Goal: Transaction & Acquisition: Download file/media

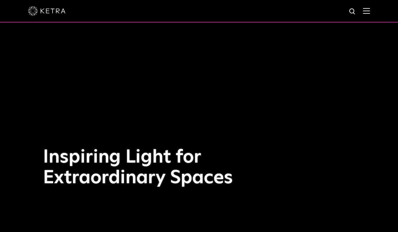
click at [138, 152] on h1 "Inspiring Light for Extraordinary Spaces" at bounding box center [144, 167] width 203 height 41
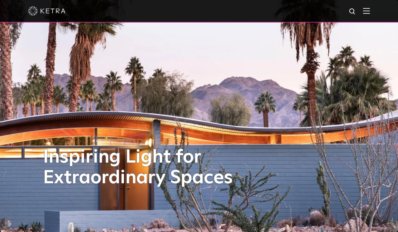
click at [57, 13] on img at bounding box center [46, 10] width 37 height 9
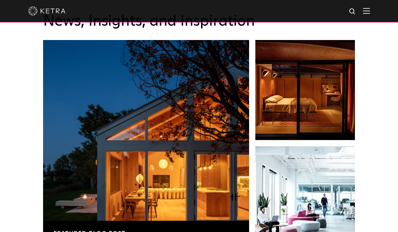
scroll to position [980, 0]
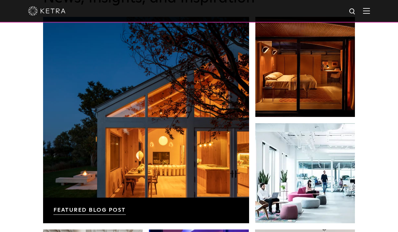
click at [370, 7] on div at bounding box center [199, 11] width 342 height 22
click at [370, 9] on img at bounding box center [366, 11] width 7 height 6
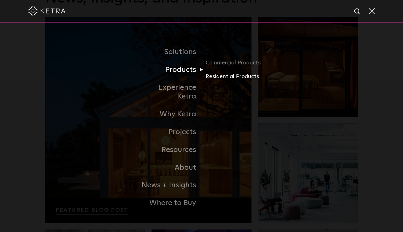
click at [229, 81] on link "Residential Products" at bounding box center [236, 76] width 60 height 9
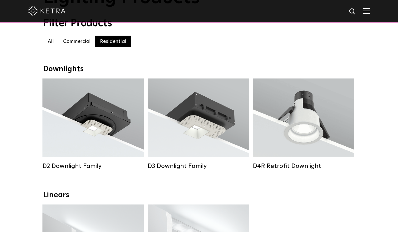
scroll to position [62, 0]
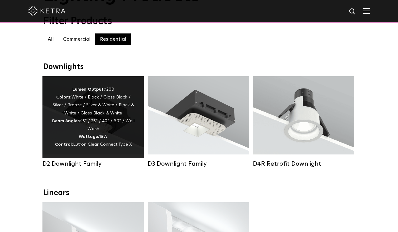
click at [114, 130] on div "Lumen Output: 1200 Colors: White / Black / Gloss Black / Silver / Bronze / Silv…" at bounding box center [93, 117] width 83 height 63
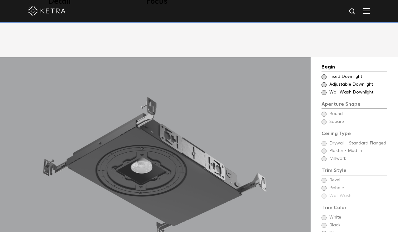
scroll to position [490, 0]
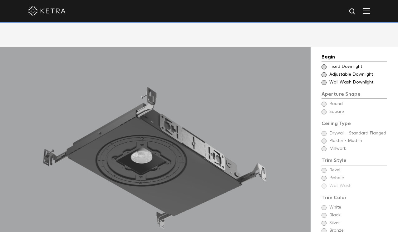
click at [327, 79] on div "Choose Aperture Shape - Wall Wash Wall Wash Downlight" at bounding box center [355, 82] width 66 height 6
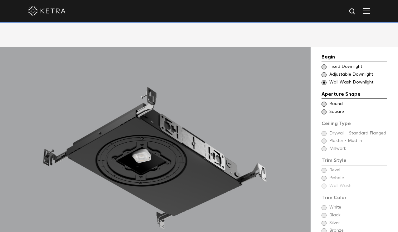
click at [326, 64] on div "Choose Aperture Shape Fixed Downlight Choose Aperture Shape Adjustable Downligh…" at bounding box center [355, 75] width 66 height 22
click at [326, 72] on span at bounding box center [324, 74] width 5 height 5
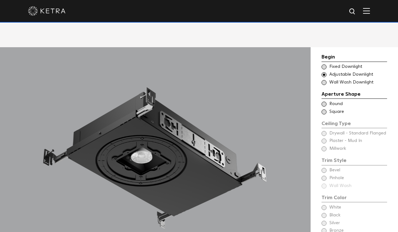
click at [323, 79] on div "Choose Aperture Shape - Wall Wash Wall Wash Downlight" at bounding box center [355, 82] width 66 height 6
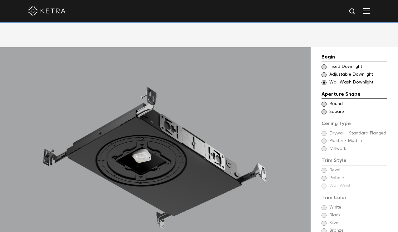
click at [325, 72] on span at bounding box center [324, 74] width 5 height 5
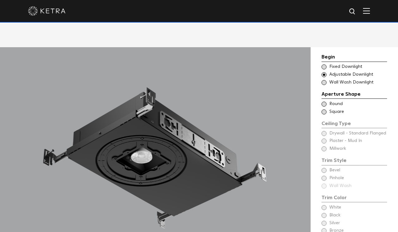
click at [325, 64] on span at bounding box center [324, 66] width 5 height 5
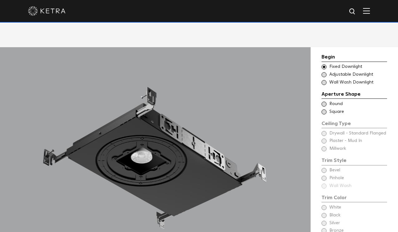
click at [325, 80] on span at bounding box center [324, 82] width 5 height 5
click at [325, 72] on span at bounding box center [324, 74] width 5 height 5
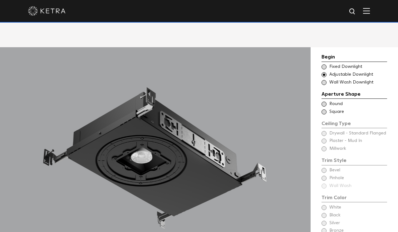
click at [327, 101] on div "Ceiling Type Round Drywall - Standard Flanged Round" at bounding box center [355, 104] width 66 height 6
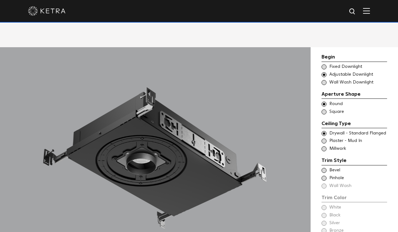
click at [327, 109] on div "Ceiling Type Square Drywall - Standard Flanged - Square Square" at bounding box center [355, 112] width 66 height 6
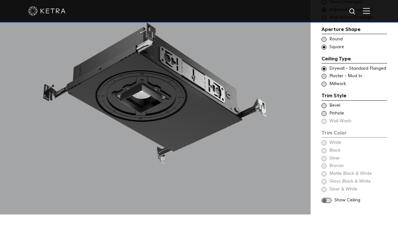
scroll to position [557, 0]
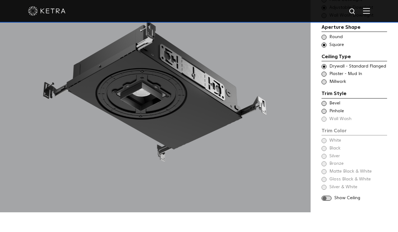
click at [328, 158] on div "Begin Choose Aperture Shape Fixed Downlight Choose Aperture Shape Adjustable Do…" at bounding box center [355, 94] width 66 height 216
click at [326, 101] on span at bounding box center [324, 103] width 5 height 5
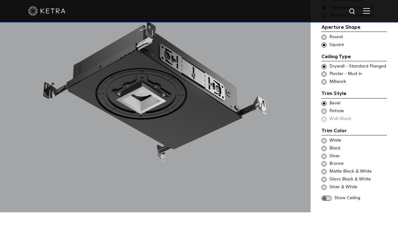
click at [326, 137] on div "White" at bounding box center [355, 140] width 66 height 6
click at [328, 161] on div "Bronze" at bounding box center [355, 164] width 66 height 6
click at [325, 153] on div "Silver" at bounding box center [355, 156] width 66 height 6
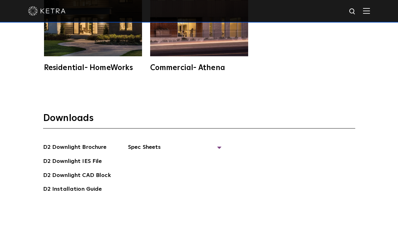
scroll to position [1567, 0]
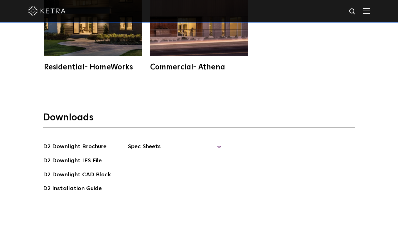
click at [132, 142] on span "Spec Sheets" at bounding box center [175, 149] width 94 height 14
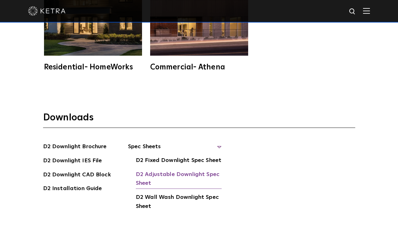
click at [181, 172] on link "D2 Adjustable Downlight Spec Sheet" at bounding box center [179, 179] width 86 height 19
